Goal: Find specific page/section: Find specific page/section

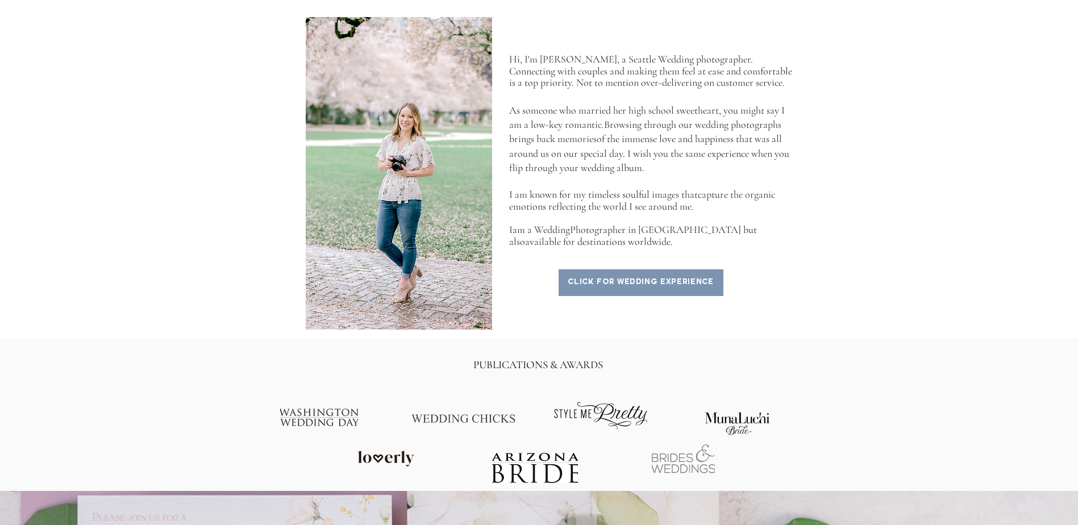
scroll to position [853, 0]
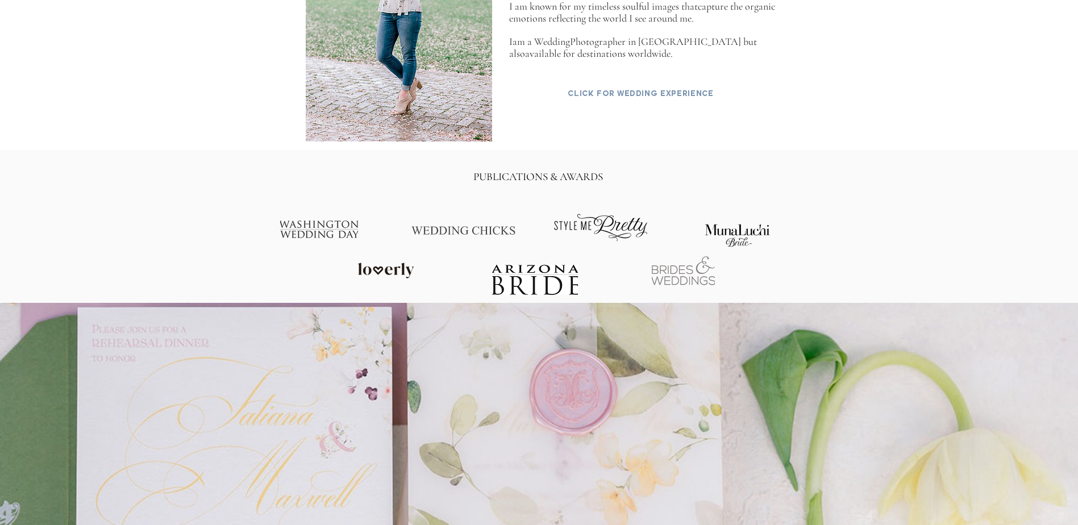
click at [653, 90] on span "click for wedding experience" at bounding box center [641, 94] width 146 height 9
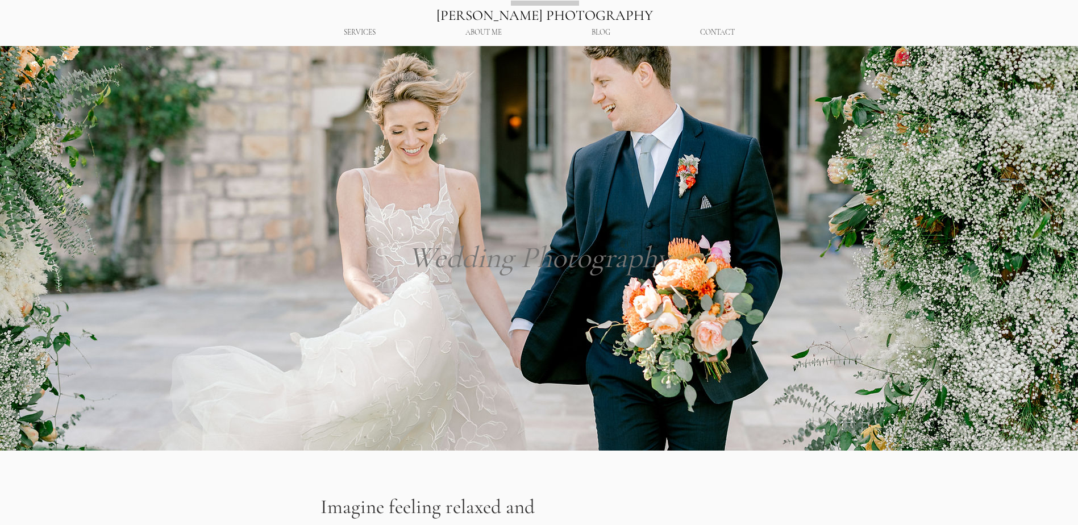
drag, startPoint x: 857, startPoint y: 403, endPoint x: 834, endPoint y: 120, distance: 284.0
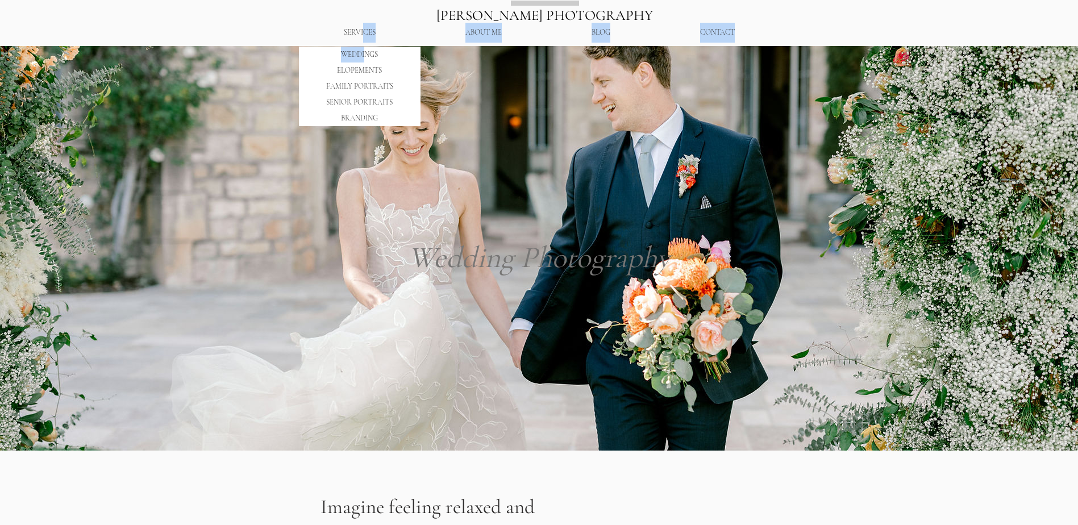
drag, startPoint x: 364, startPoint y: 29, endPoint x: 365, endPoint y: 51, distance: 21.6
click at [365, 43] on nav "SERVICES WEDDINGS ELOPEMENTS FAMILY PORTRAITS SENIOR PORTRAITS BRANDING ABOUT M…" at bounding box center [539, 33] width 481 height 20
click at [363, 52] on p "WEDDINGS" at bounding box center [360, 55] width 44 height 16
drag, startPoint x: 363, startPoint y: 52, endPoint x: 331, endPoint y: 34, distance: 36.7
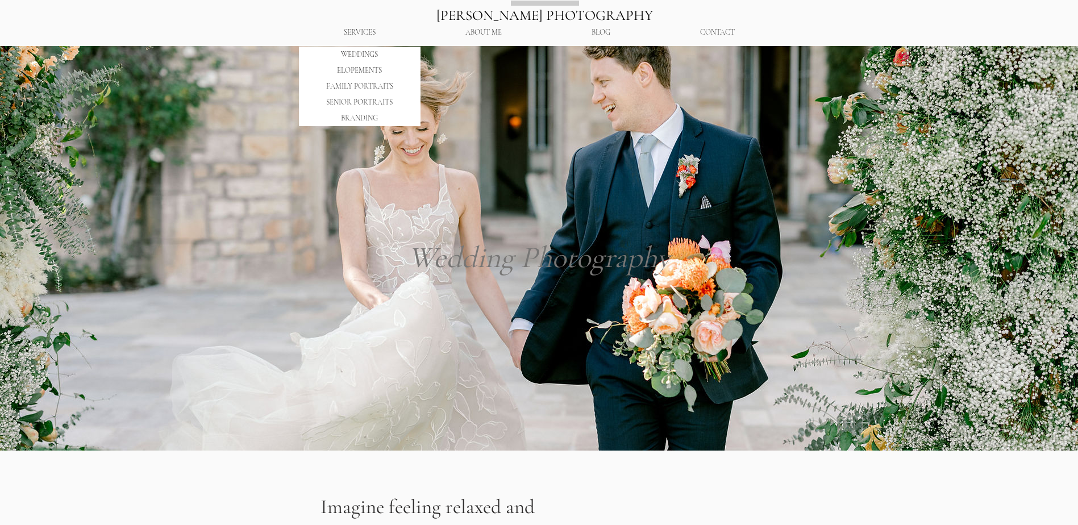
click at [325, 18] on h2 "[PERSON_NAME] PHOTOGRAPHY" at bounding box center [545, 25] width 558 height 40
click at [354, 55] on p "WEDDINGS" at bounding box center [360, 55] width 44 height 16
click at [355, 56] on p "WEDDINGS" at bounding box center [360, 55] width 44 height 16
click at [354, 26] on p "SERVICES" at bounding box center [359, 33] width 43 height 20
click at [354, 33] on p "SERVICES" at bounding box center [359, 33] width 43 height 20
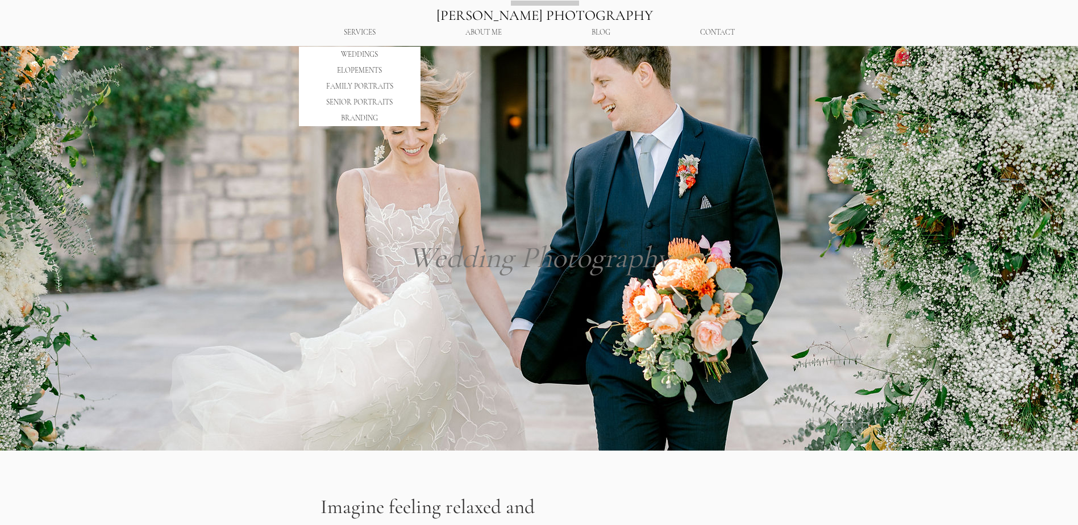
click at [358, 30] on p "SERVICES" at bounding box center [359, 33] width 43 height 20
click at [355, 55] on p "WEDDINGS" at bounding box center [360, 55] width 44 height 16
click at [352, 68] on p "ELOPEMENTS" at bounding box center [360, 71] width 52 height 16
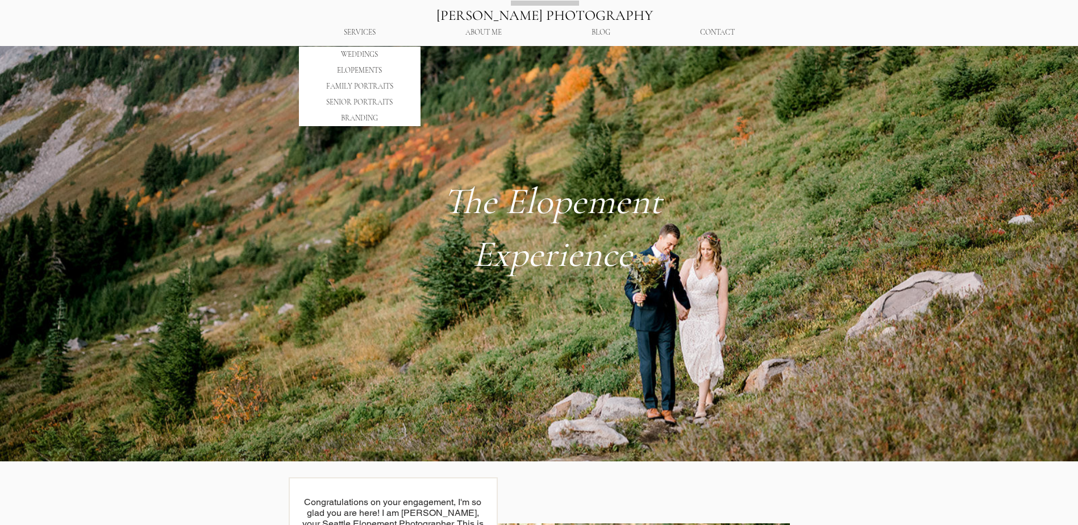
click at [347, 56] on p "WEDDINGS" at bounding box center [360, 55] width 44 height 16
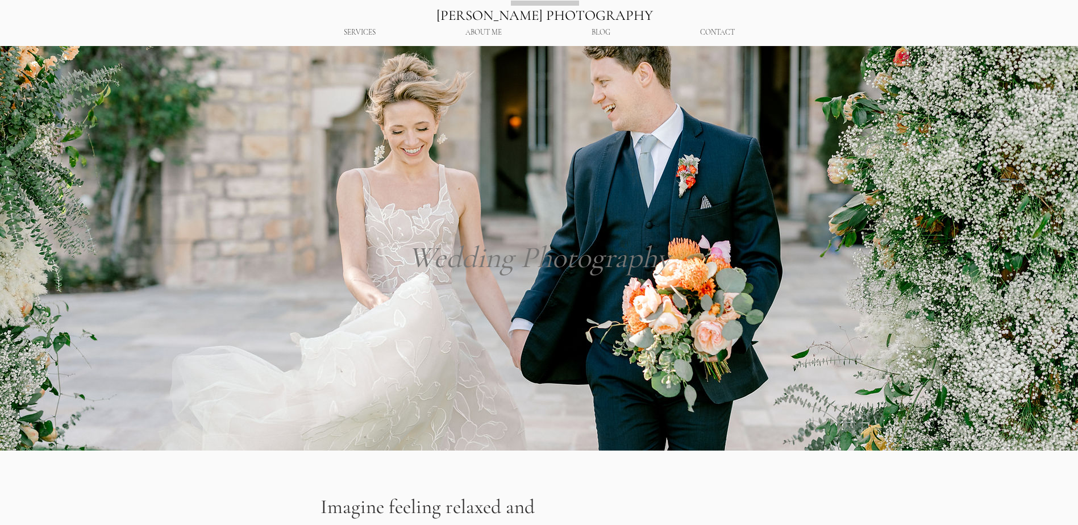
scroll to position [398, 0]
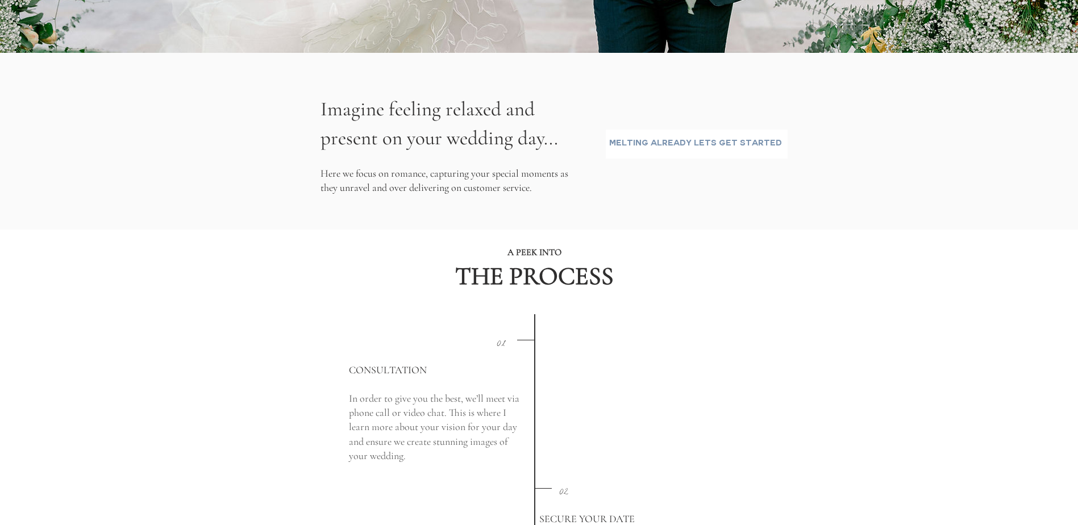
click at [719, 151] on span "Melting already lets get started" at bounding box center [697, 144] width 181 height 28
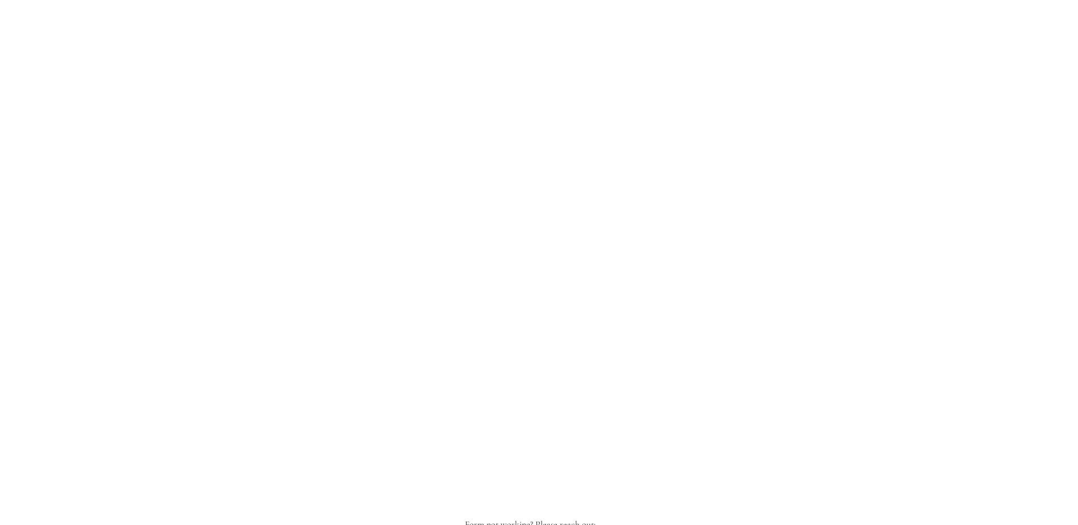
scroll to position [909, 0]
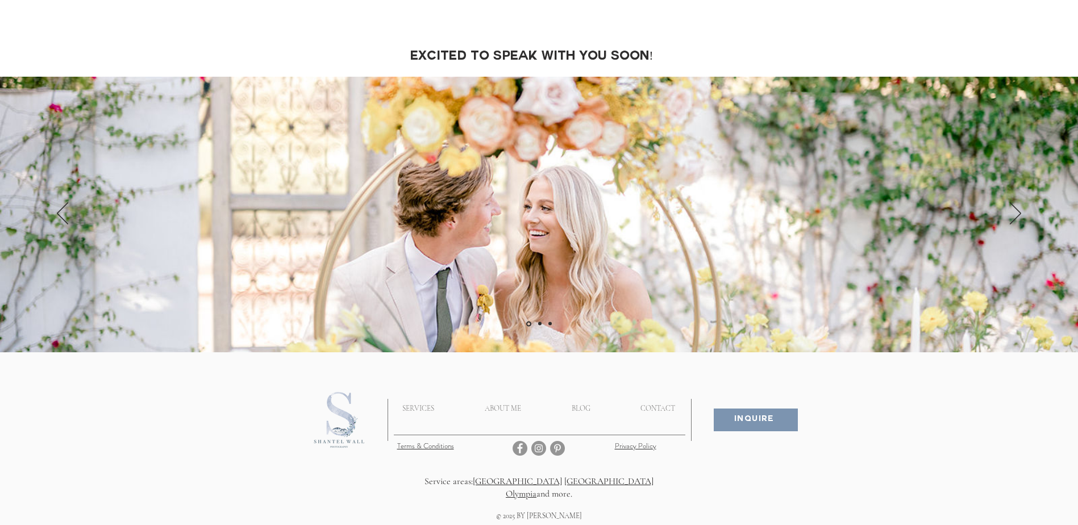
scroll to position [936, 0]
